Goal: Information Seeking & Learning: Learn about a topic

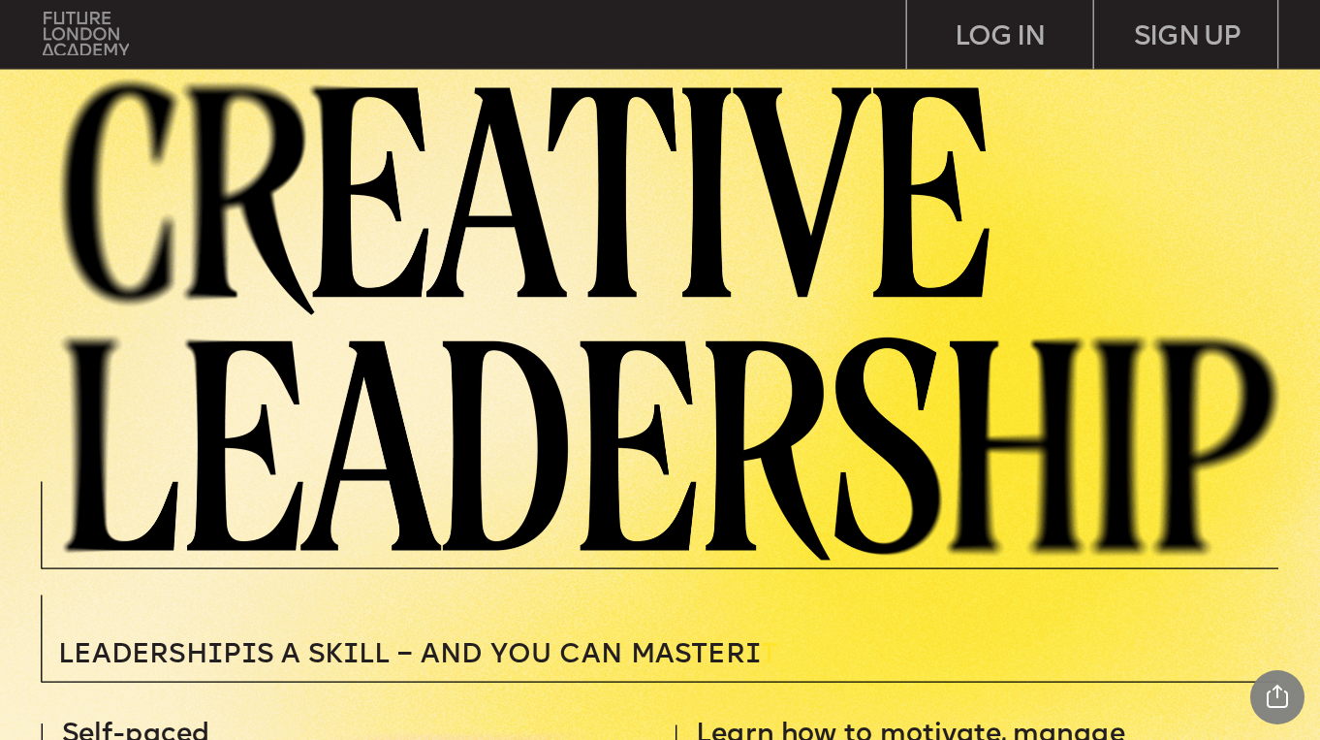
click at [68, 29] on img at bounding box center [86, 34] width 86 height 44
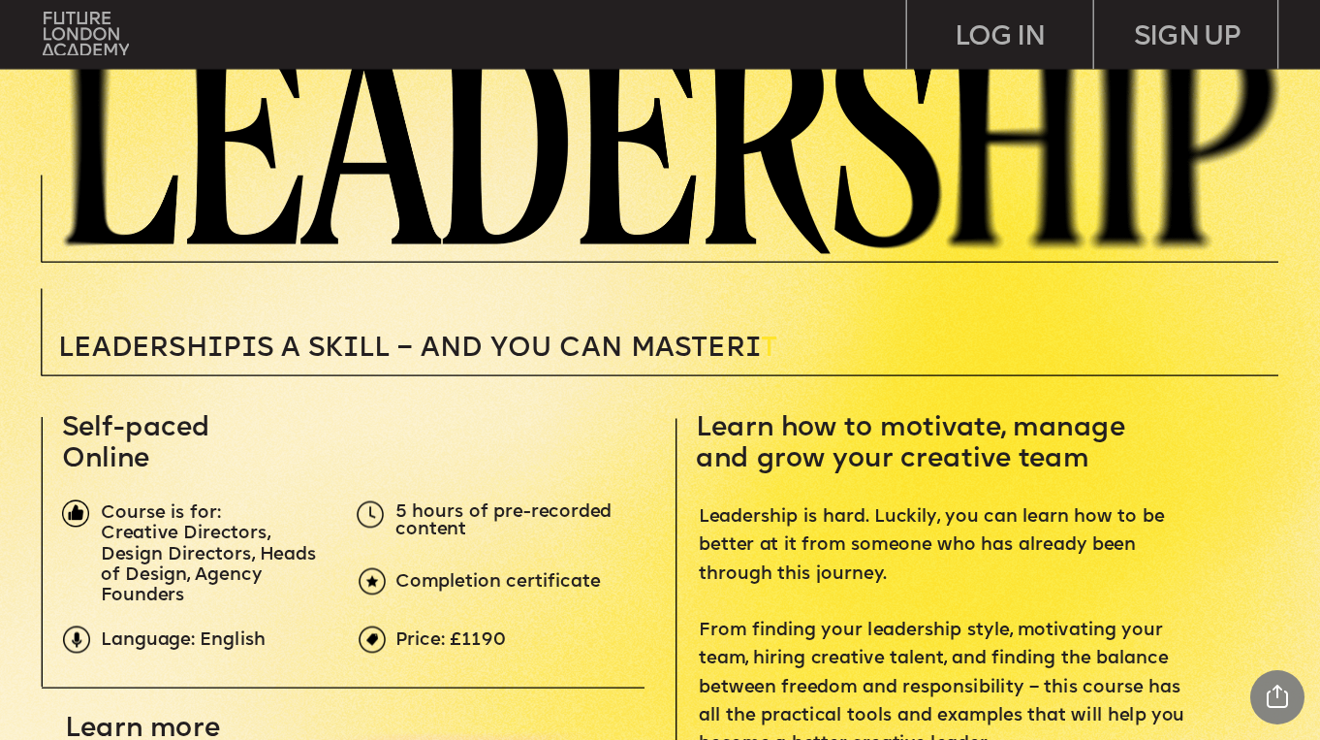
scroll to position [316, 0]
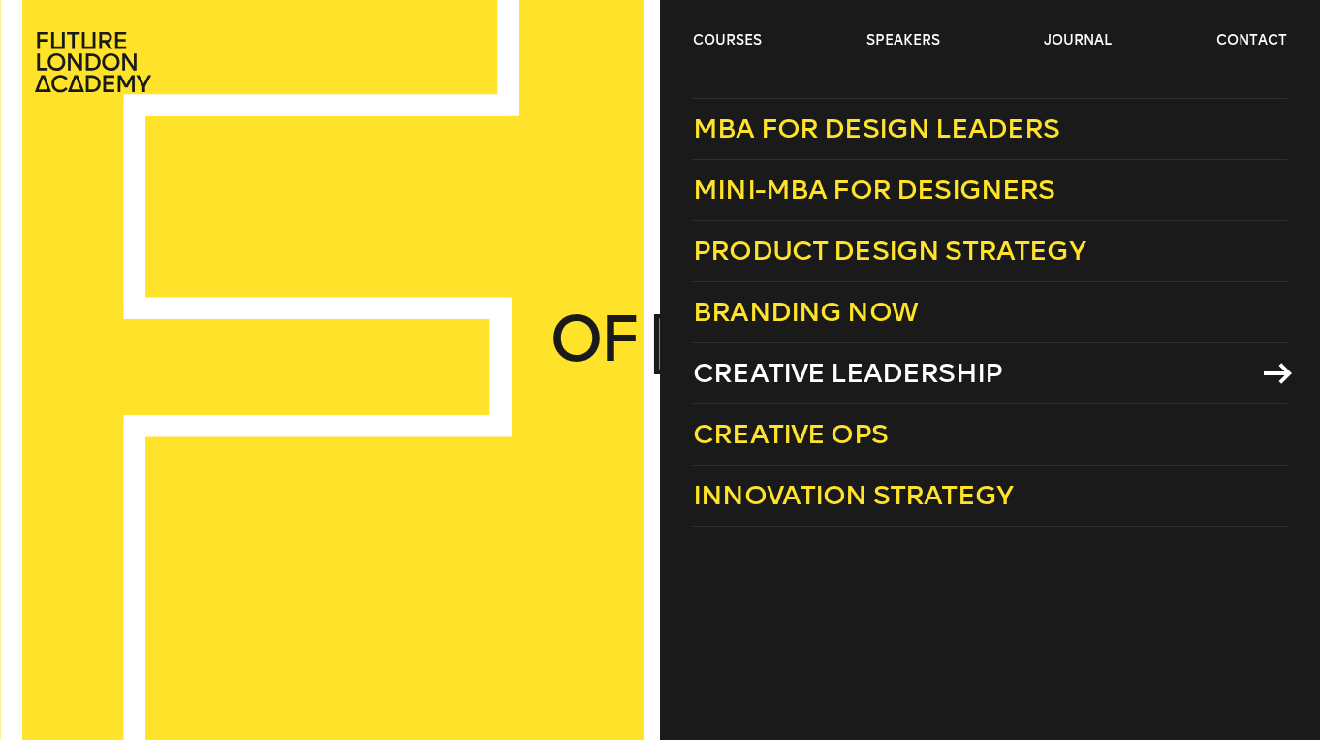
click at [841, 371] on span "Creative Leadership" at bounding box center [847, 373] width 309 height 32
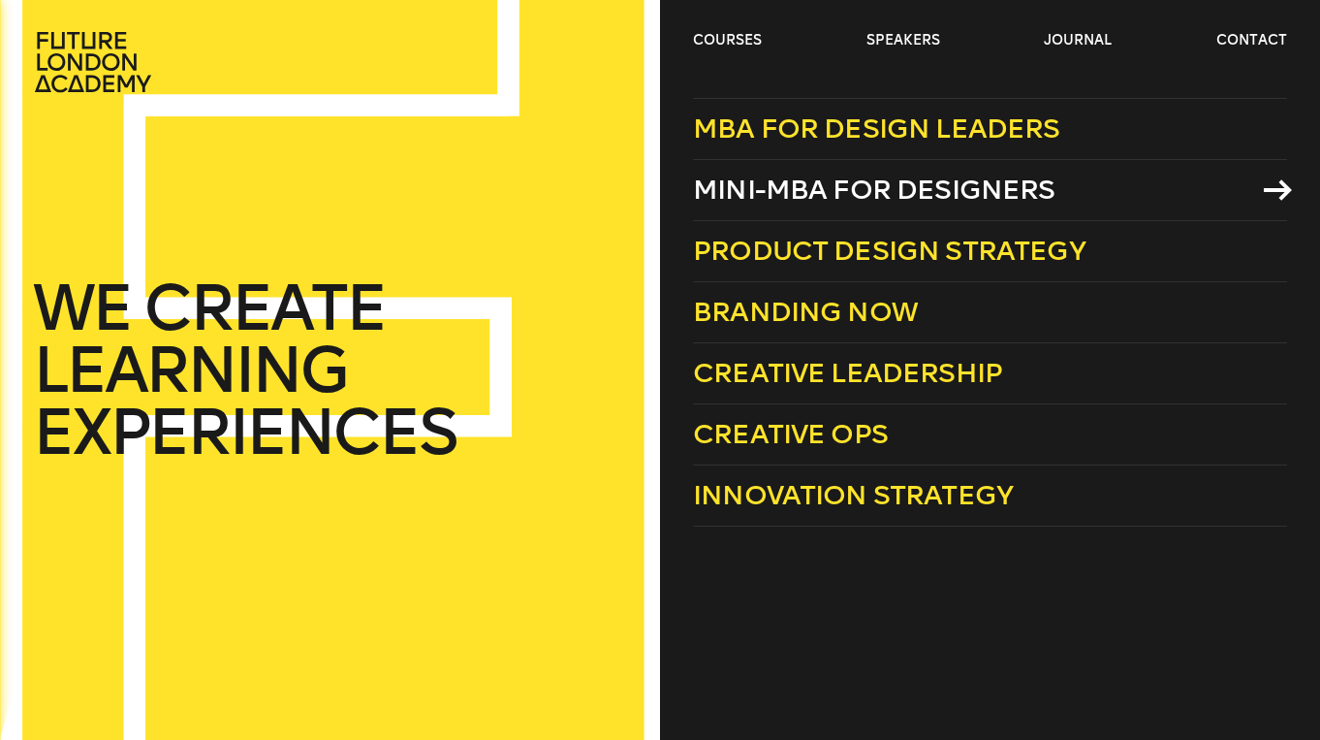
click at [787, 191] on span "Mini-MBA for Designers" at bounding box center [874, 190] width 363 height 32
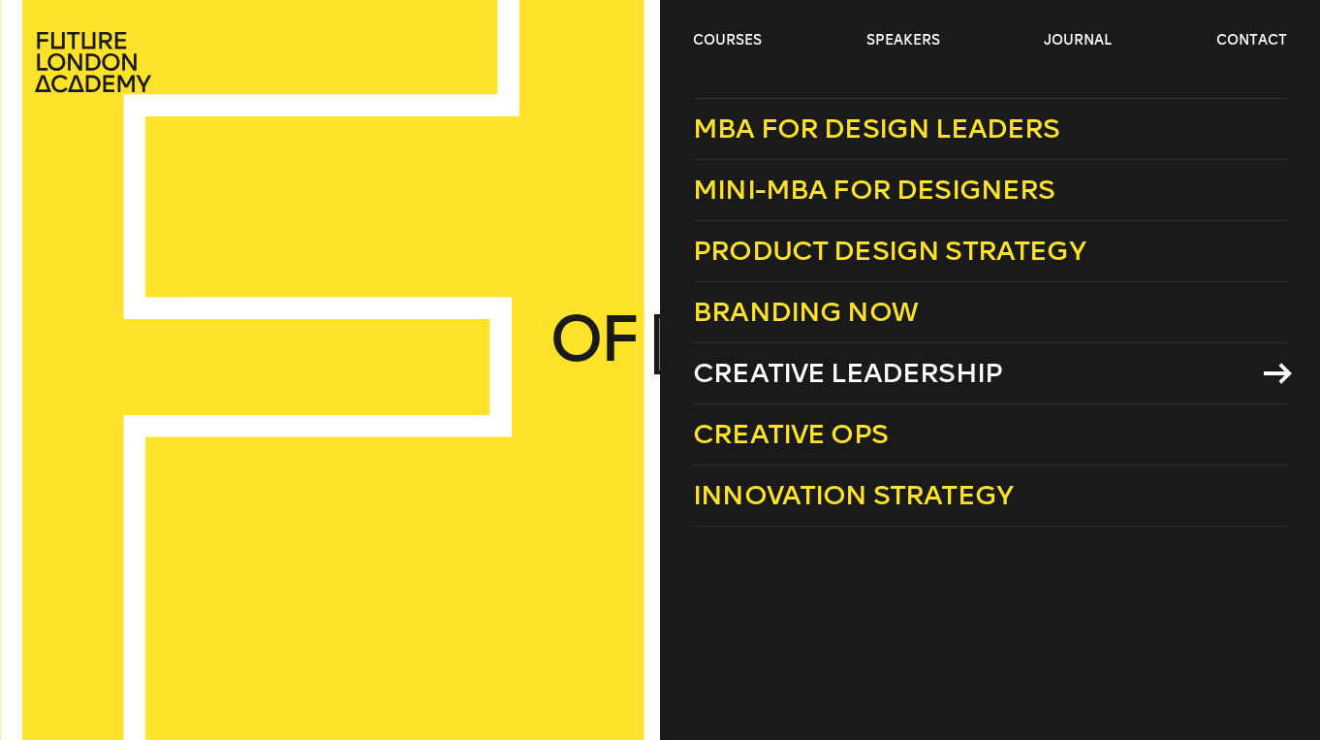
click at [729, 367] on span "Creative Leadership" at bounding box center [847, 373] width 309 height 32
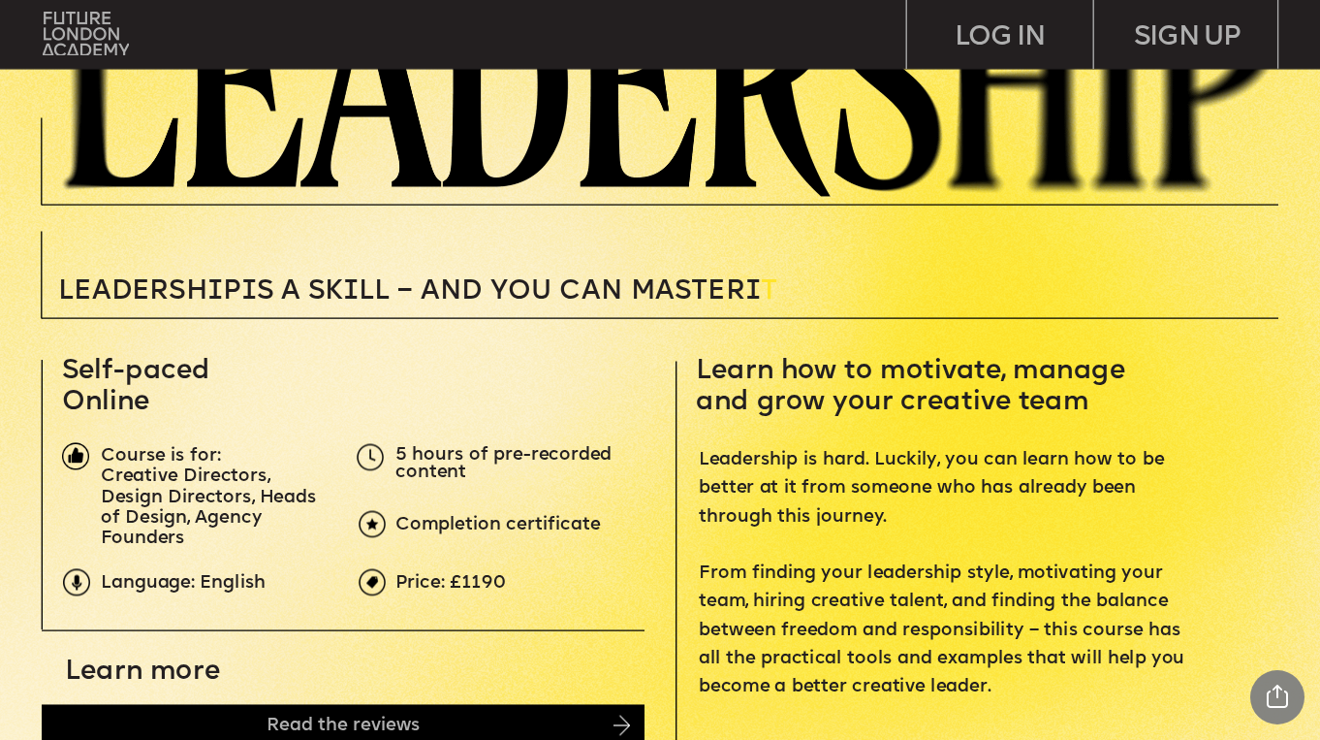
scroll to position [370, 0]
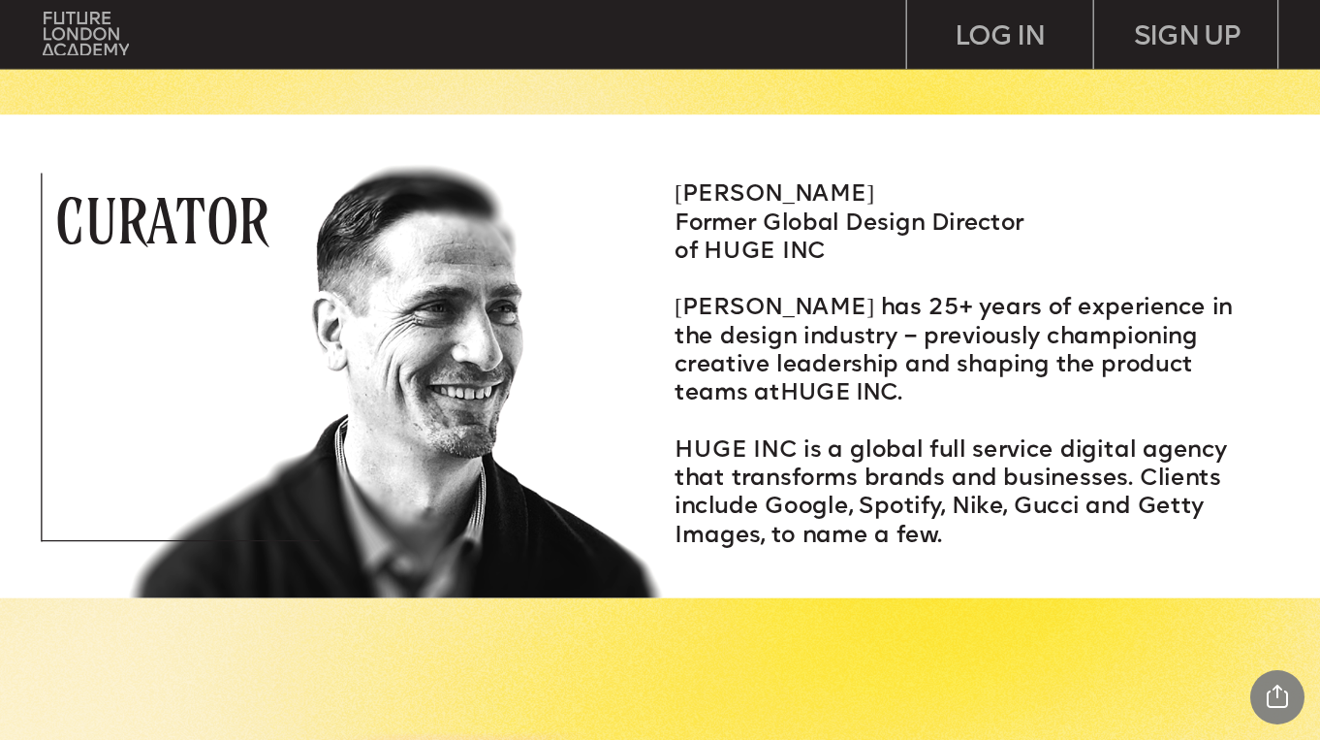
scroll to position [2479, 0]
